Goal: Information Seeking & Learning: Learn about a topic

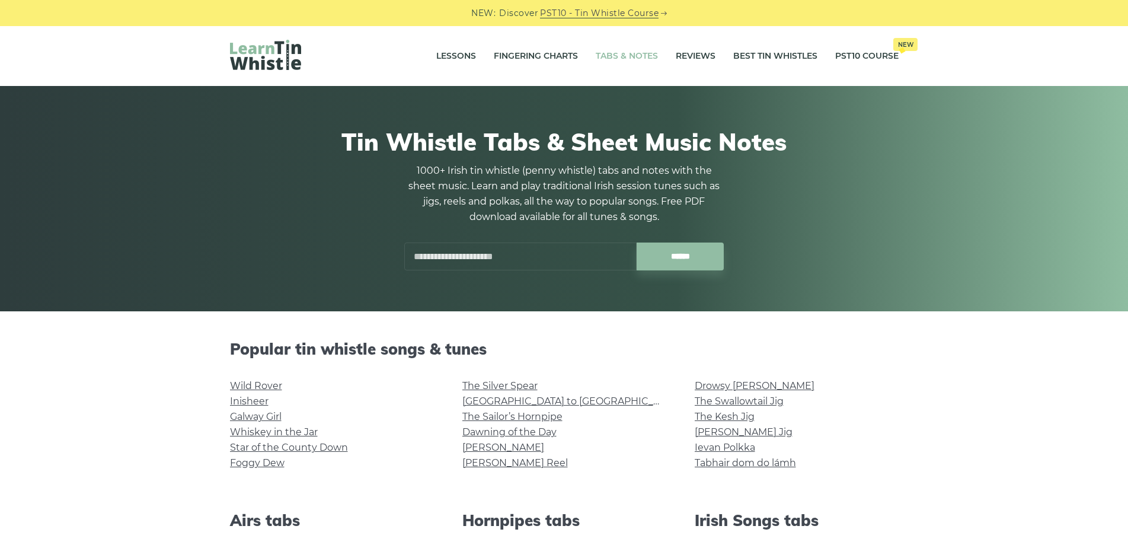
drag, startPoint x: 203, startPoint y: 339, endPoint x: 187, endPoint y: 94, distance: 245.2
click at [514, 247] on input "text" at bounding box center [520, 256] width 232 height 28
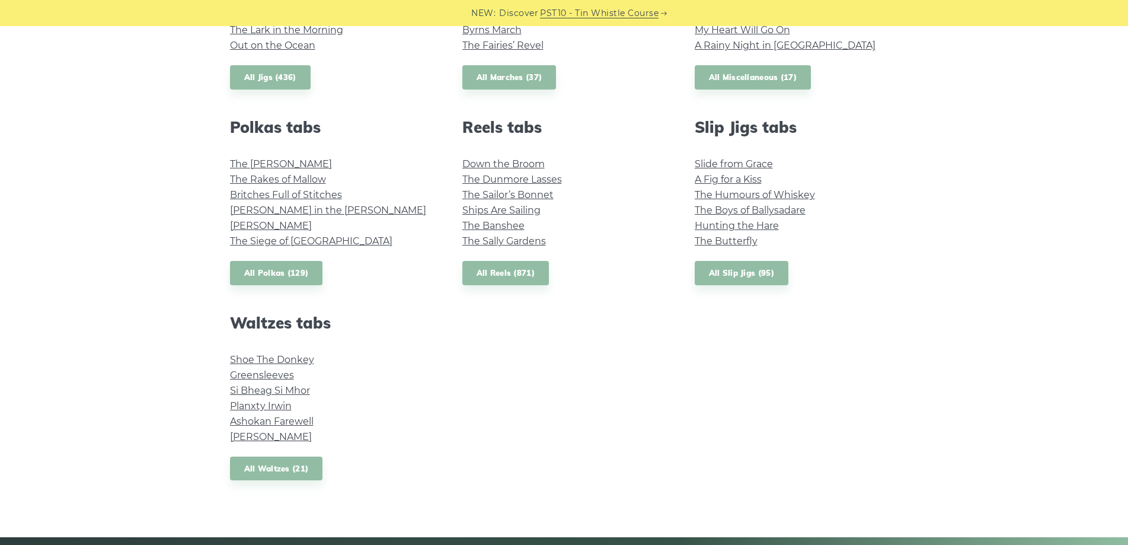
scroll to position [829, 0]
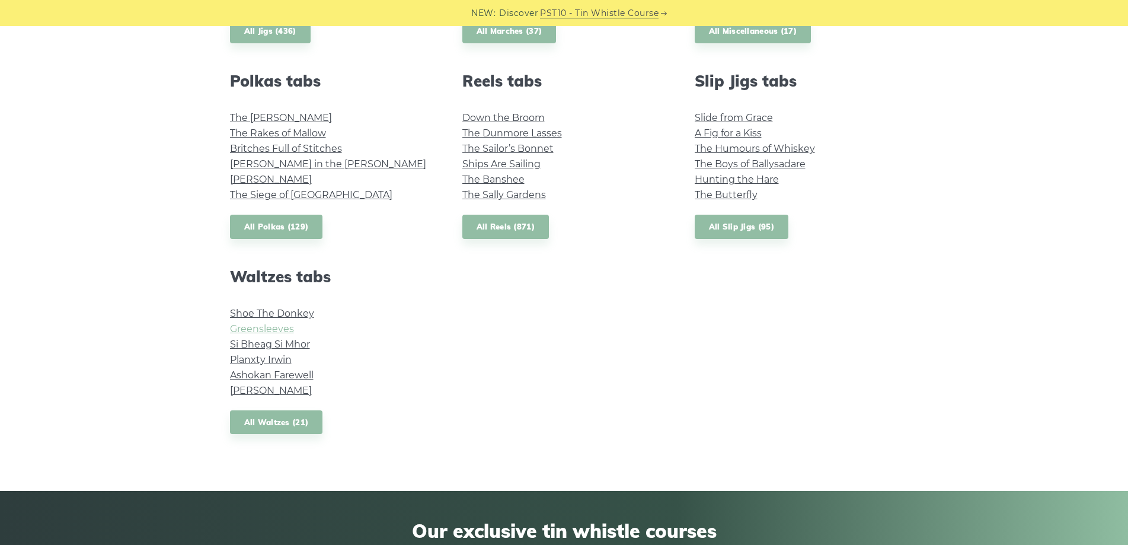
click at [281, 329] on link "Greensleeves" at bounding box center [262, 328] width 64 height 11
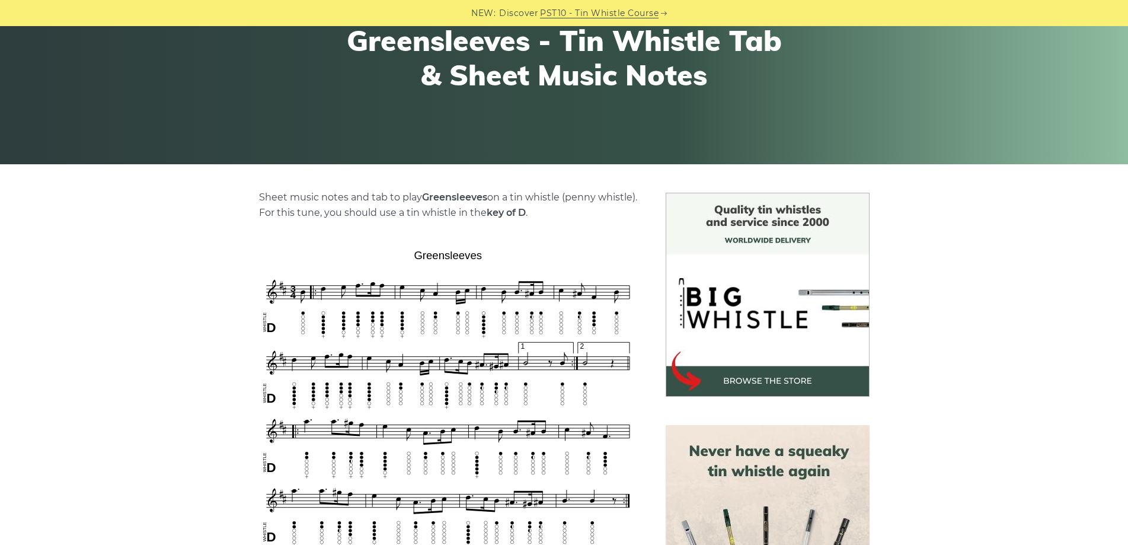
scroll to position [178, 0]
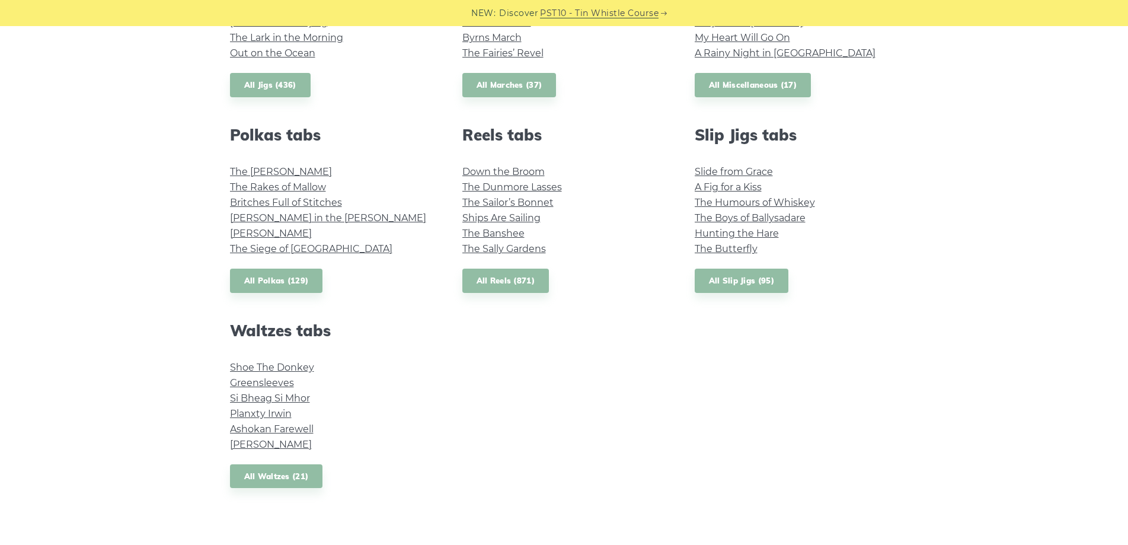
scroll to position [770, 0]
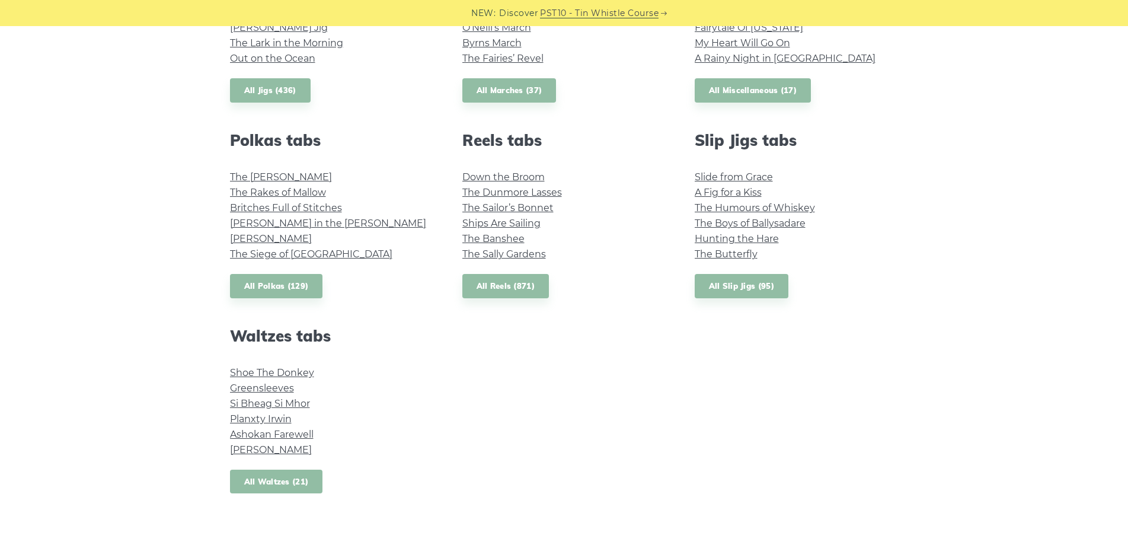
click at [303, 486] on link "All Waltzes (21)" at bounding box center [276, 481] width 93 height 24
click at [509, 296] on link "All Reels (871)" at bounding box center [505, 286] width 87 height 24
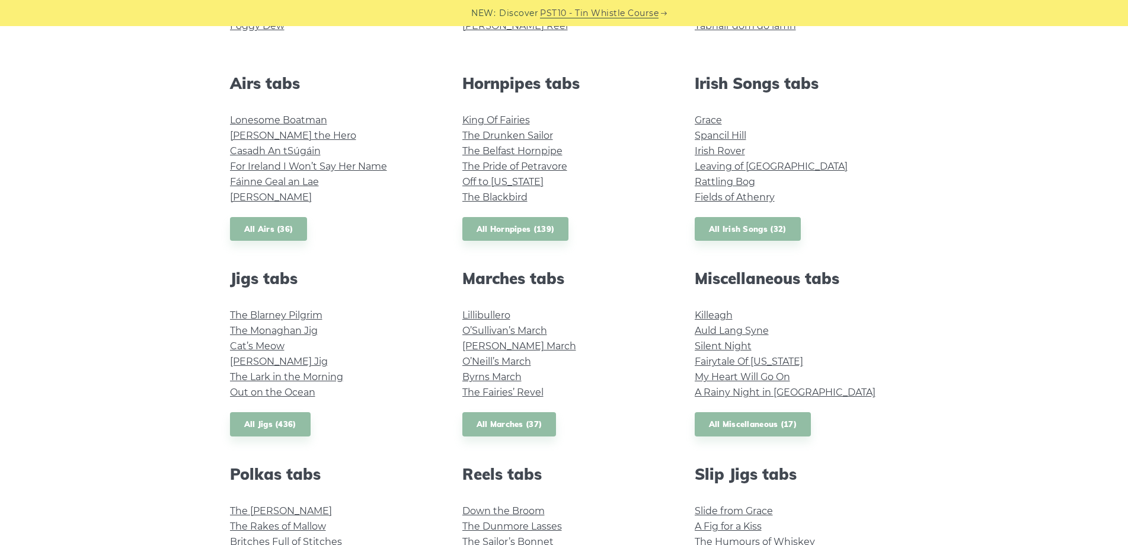
scroll to position [415, 0]
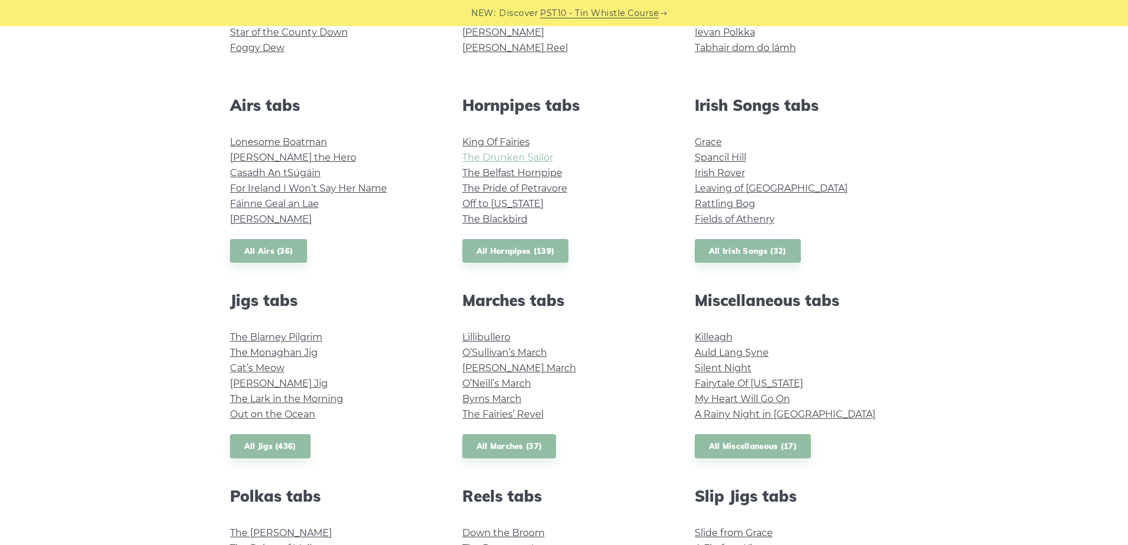
click at [527, 160] on link "The Drunken Sailor" at bounding box center [507, 157] width 91 height 11
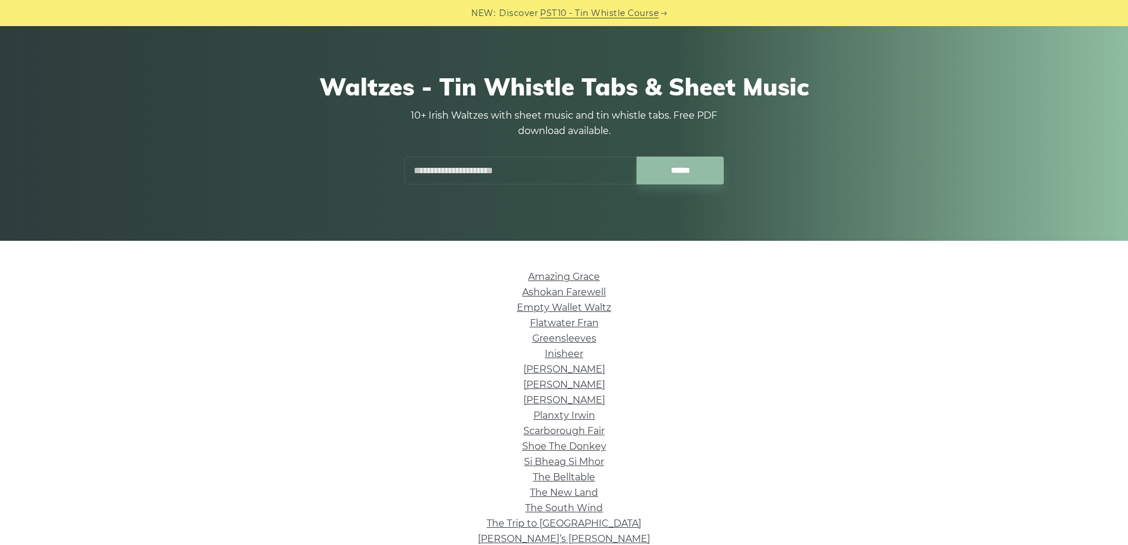
scroll to position [237, 0]
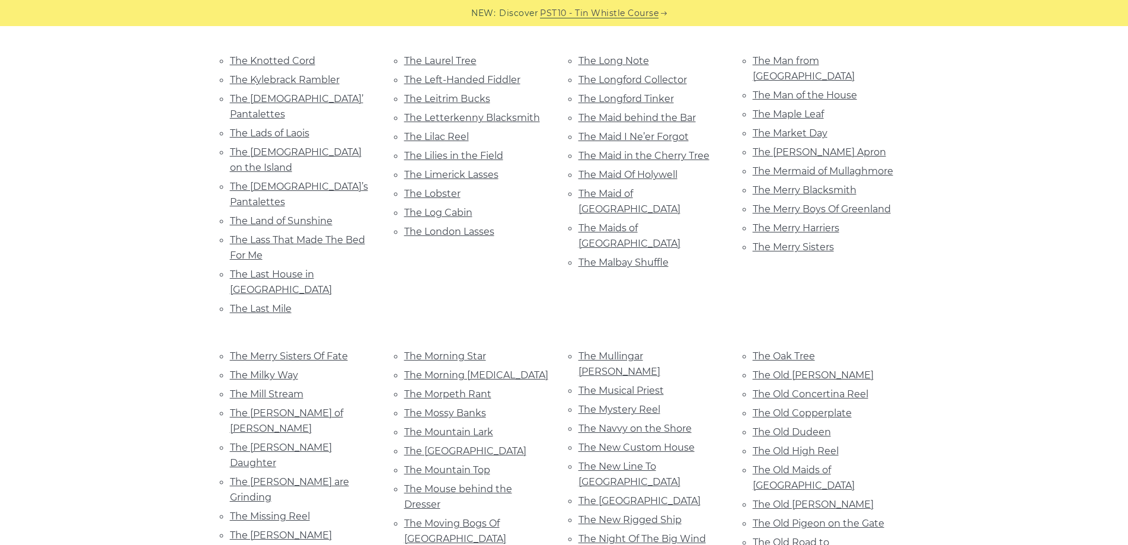
scroll to position [4562, 0]
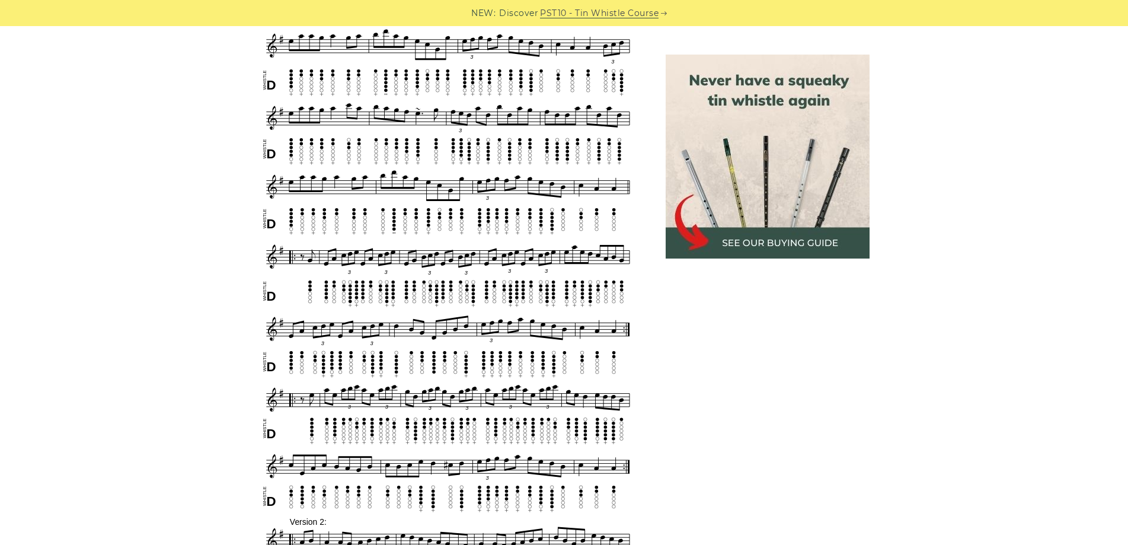
scroll to position [770, 0]
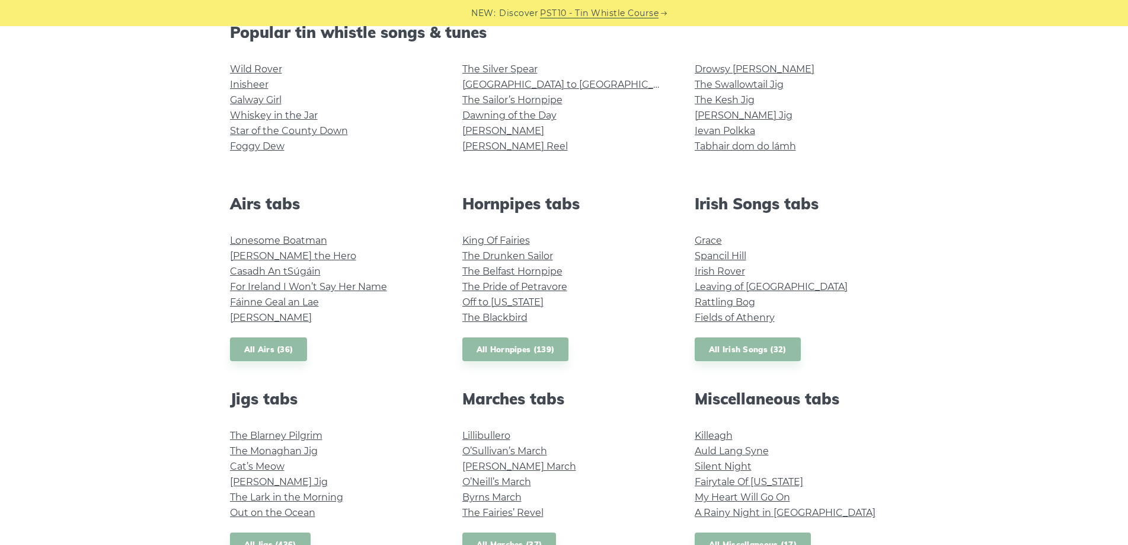
scroll to position [296, 0]
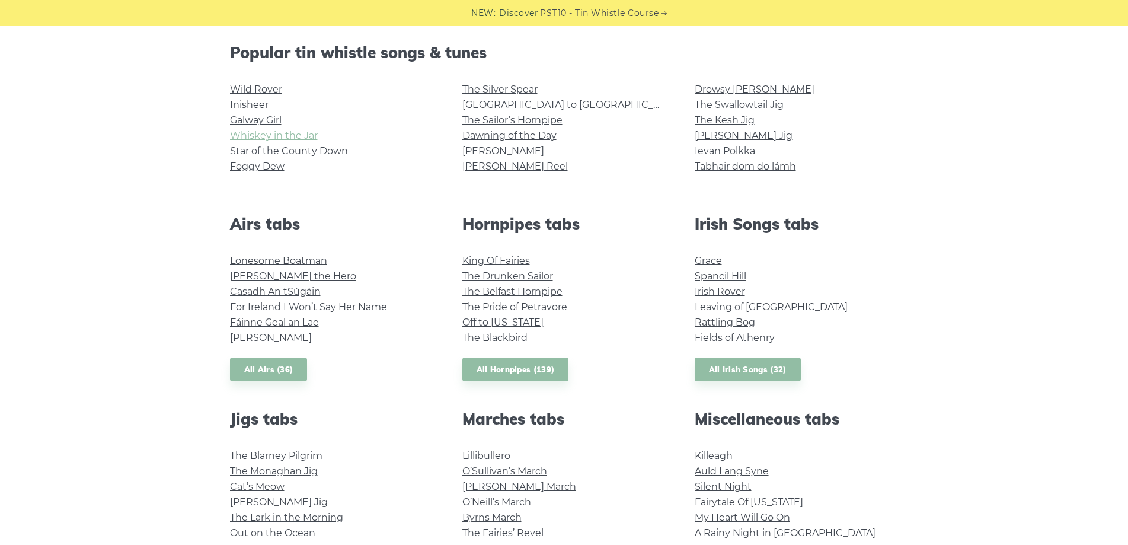
click at [290, 134] on link "Whiskey in the Jar" at bounding box center [274, 135] width 88 height 11
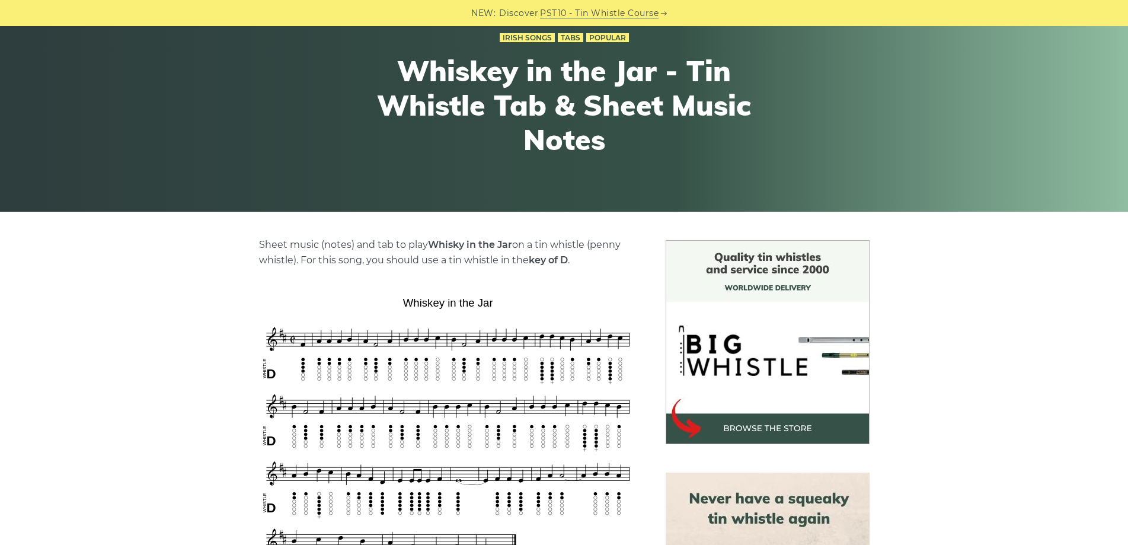
scroll to position [118, 0]
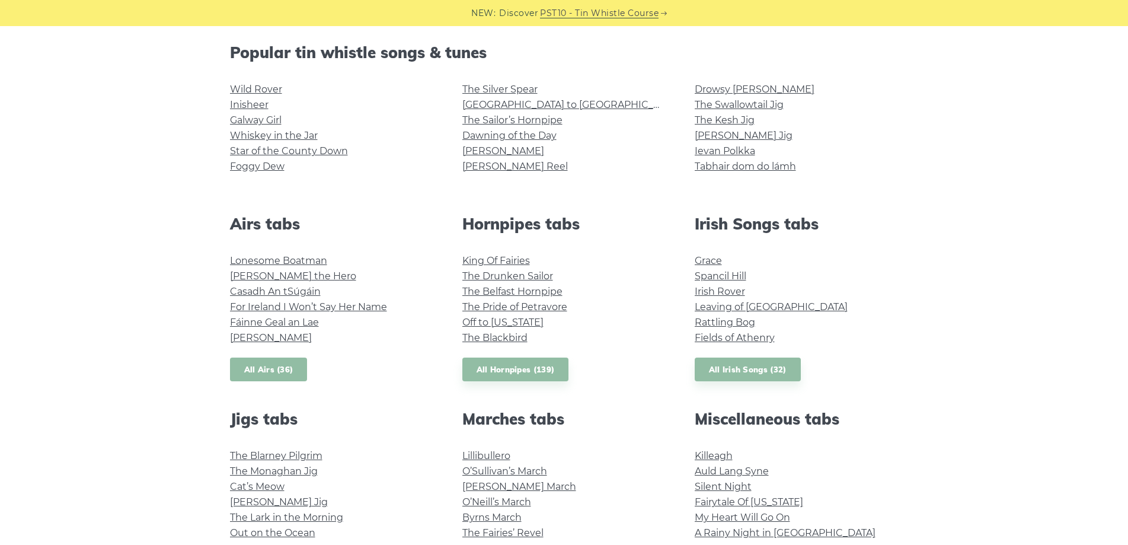
drag, startPoint x: 0, startPoint y: 0, endPoint x: 233, endPoint y: 360, distance: 429.3
